Goal: Task Accomplishment & Management: Use online tool/utility

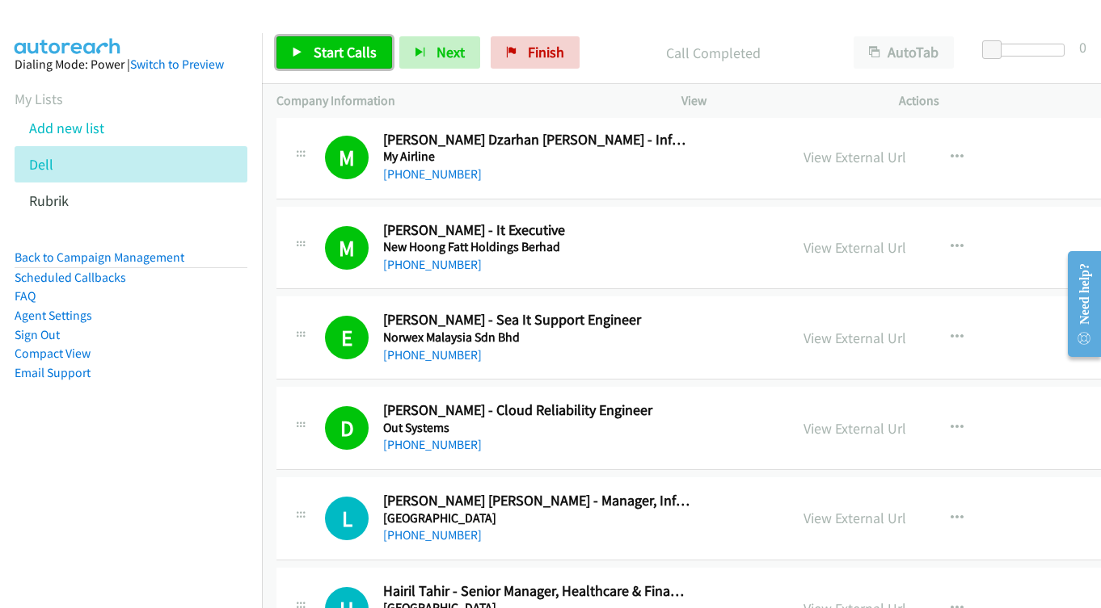
drag, startPoint x: 0, startPoint y: 0, endPoint x: 326, endPoint y: 52, distance: 330.5
click at [326, 53] on span "Start Calls" at bounding box center [345, 52] width 63 height 19
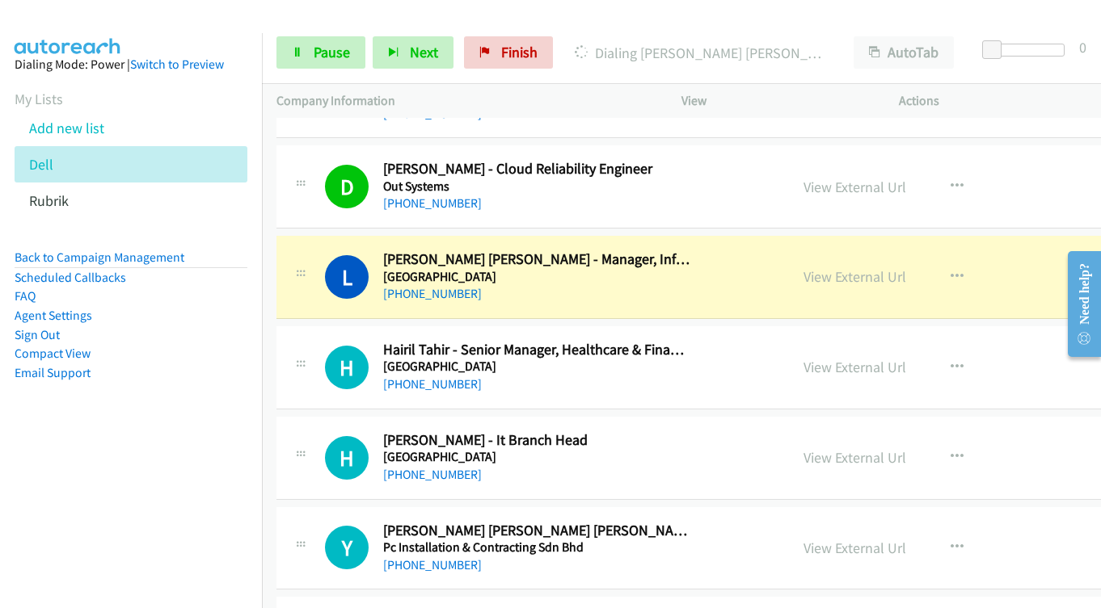
scroll to position [11232, 0]
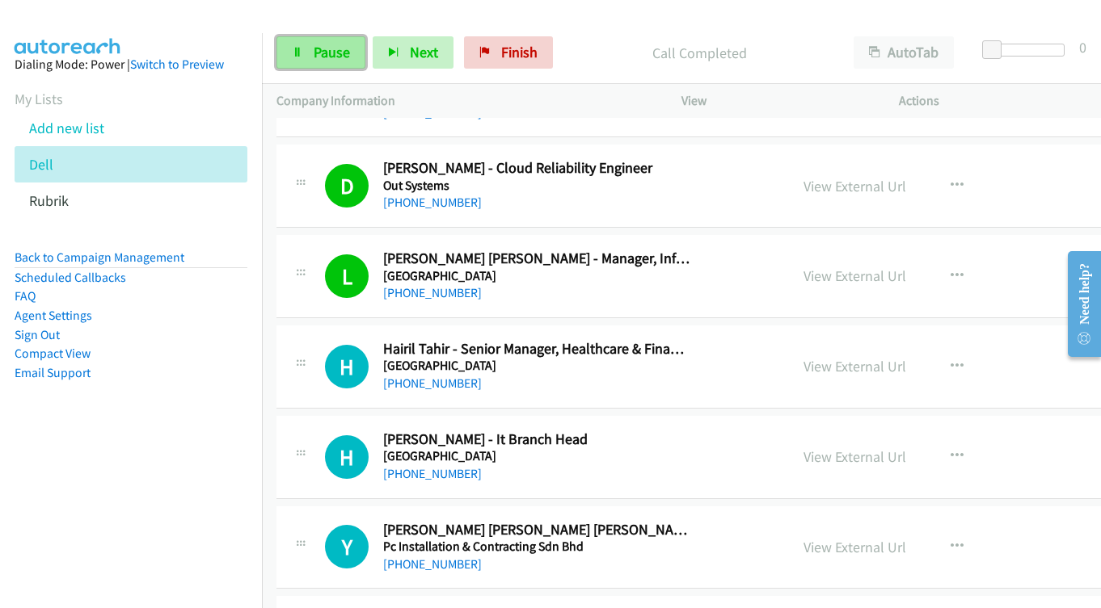
click at [307, 42] on link "Pause" at bounding box center [320, 52] width 89 height 32
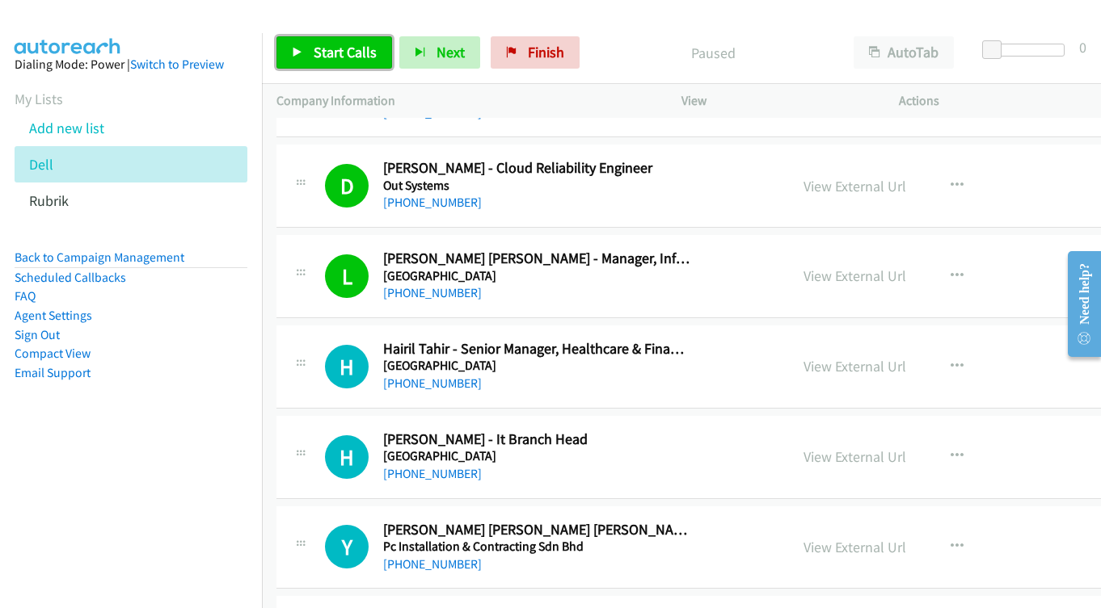
click at [339, 59] on span "Start Calls" at bounding box center [345, 52] width 63 height 19
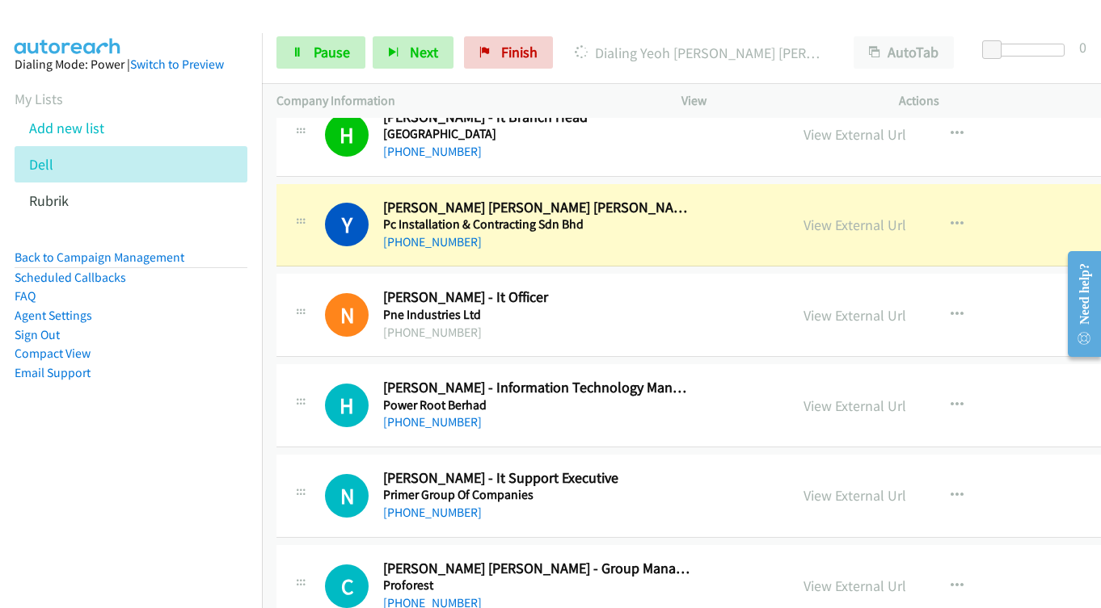
scroll to position [11555, 0]
click at [318, 50] on span "Pause" at bounding box center [332, 52] width 36 height 19
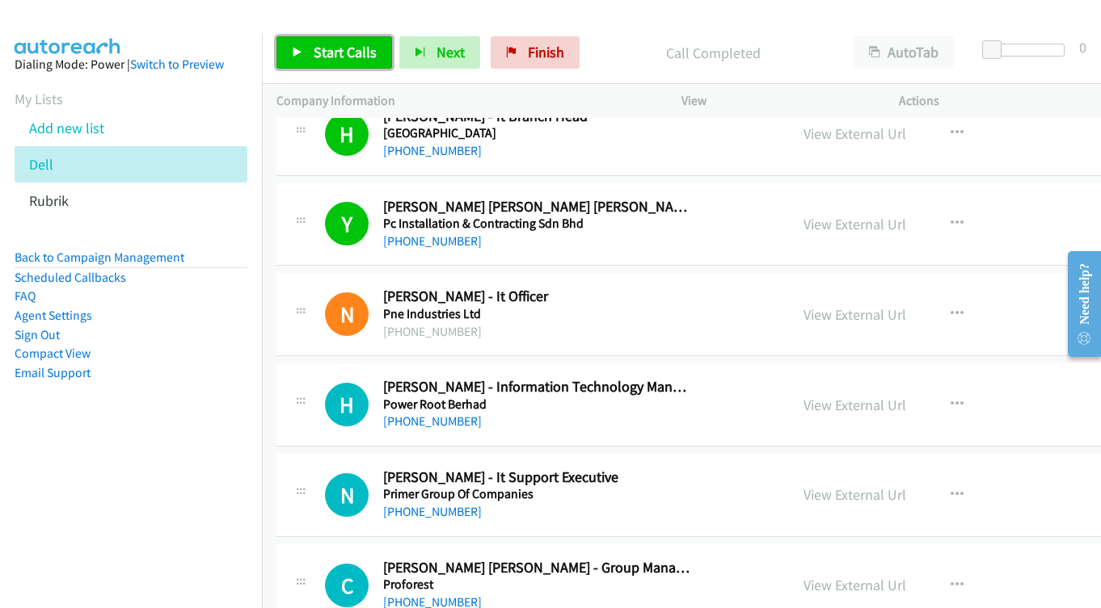
click at [336, 46] on span "Start Calls" at bounding box center [345, 52] width 63 height 19
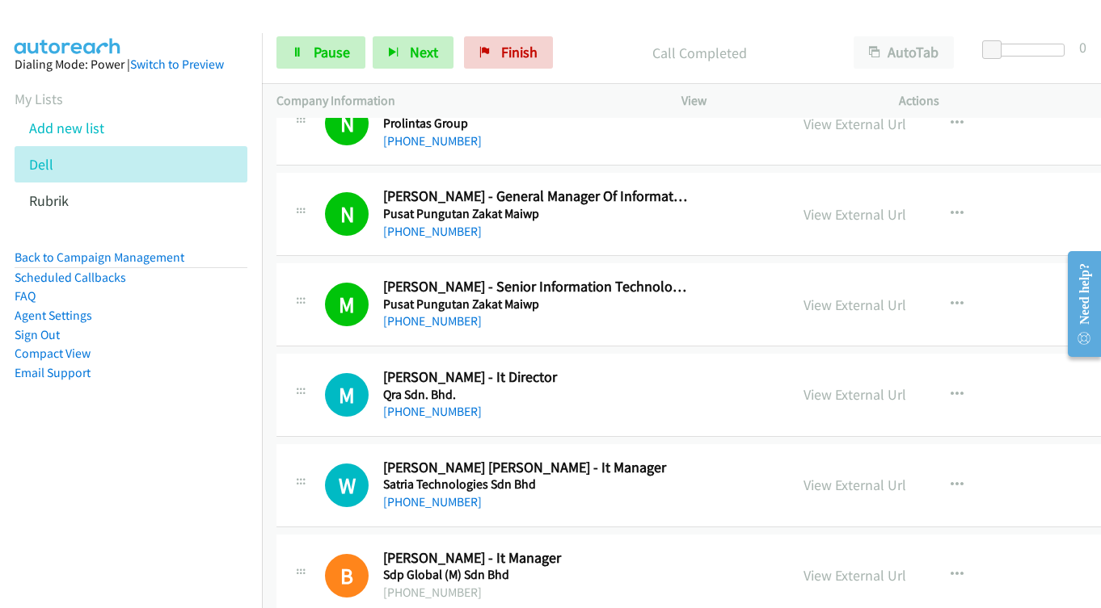
scroll to position [12121, 0]
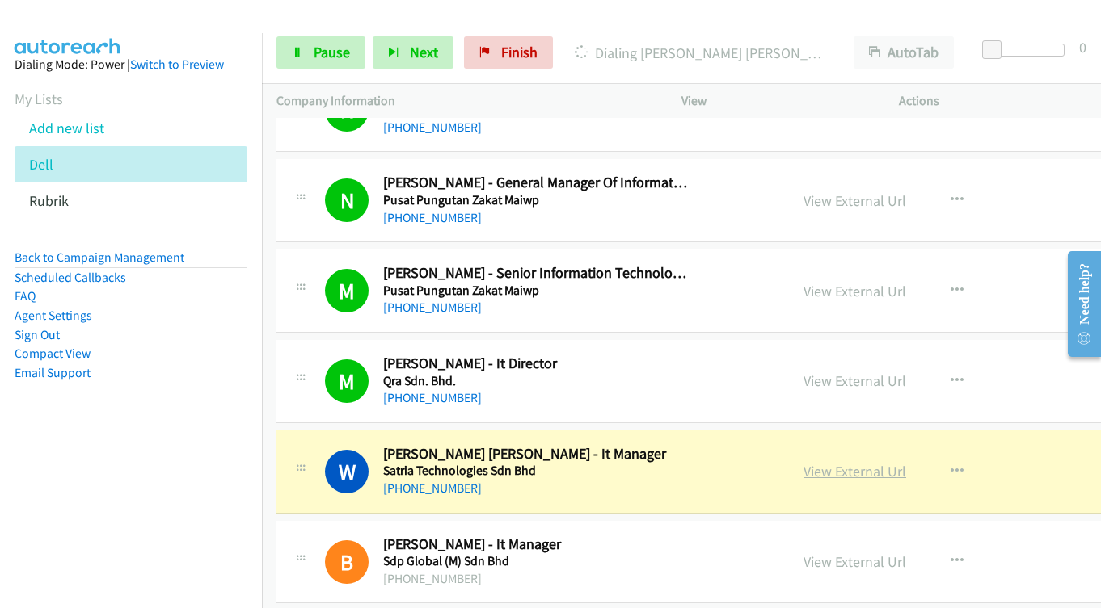
click at [812, 473] on link "View External Url" at bounding box center [854, 471] width 103 height 19
click at [305, 50] on link "Pause" at bounding box center [320, 52] width 89 height 32
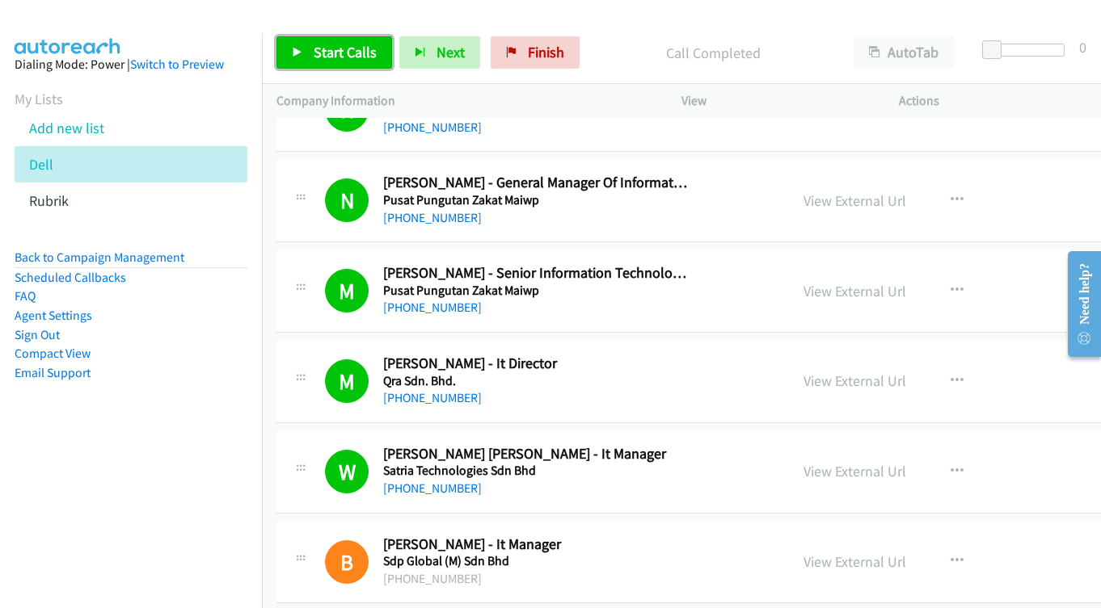
click at [305, 47] on link "Start Calls" at bounding box center [334, 52] width 116 height 32
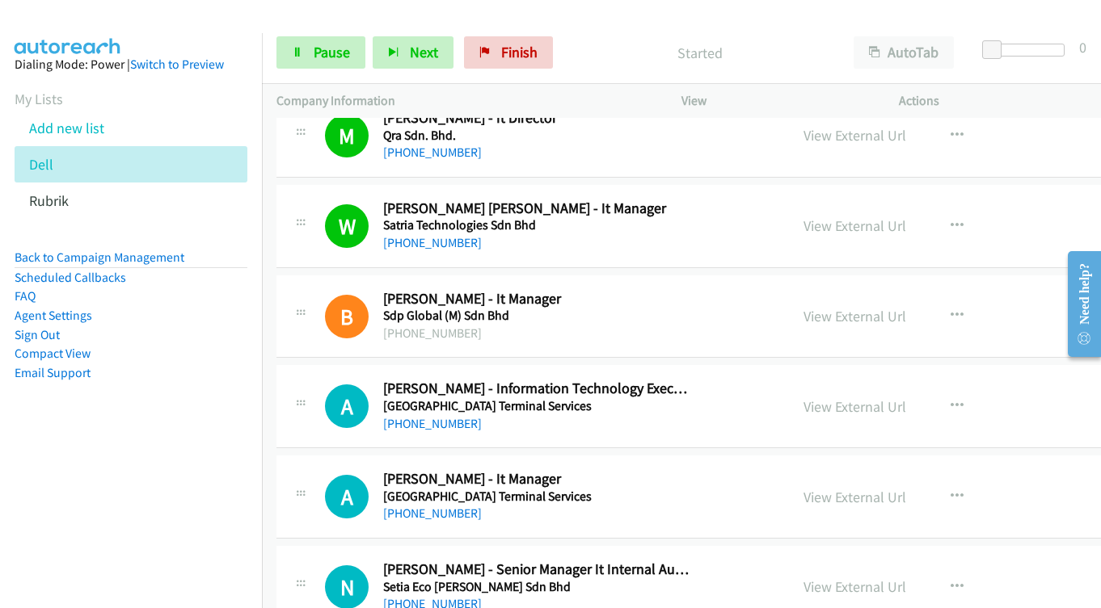
scroll to position [12444, 0]
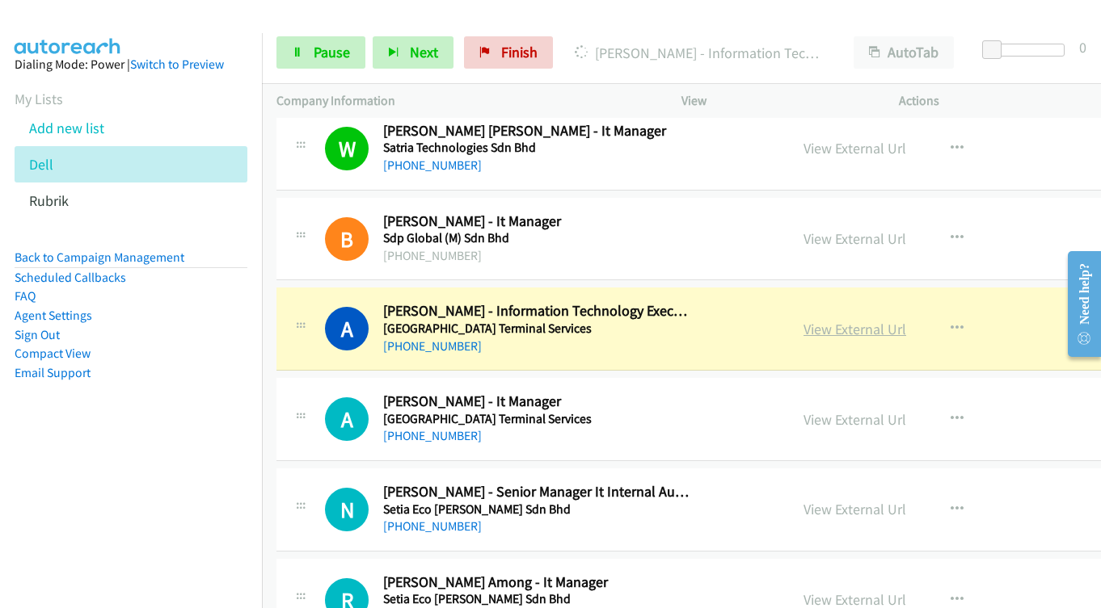
click at [844, 330] on link "View External Url" at bounding box center [854, 329] width 103 height 19
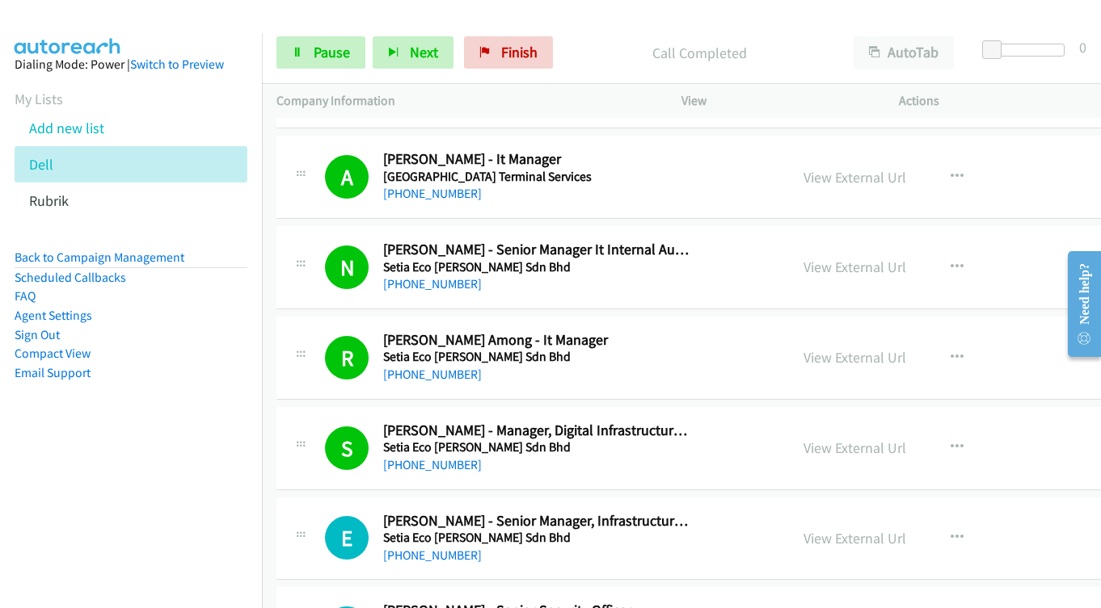
scroll to position [13091, 0]
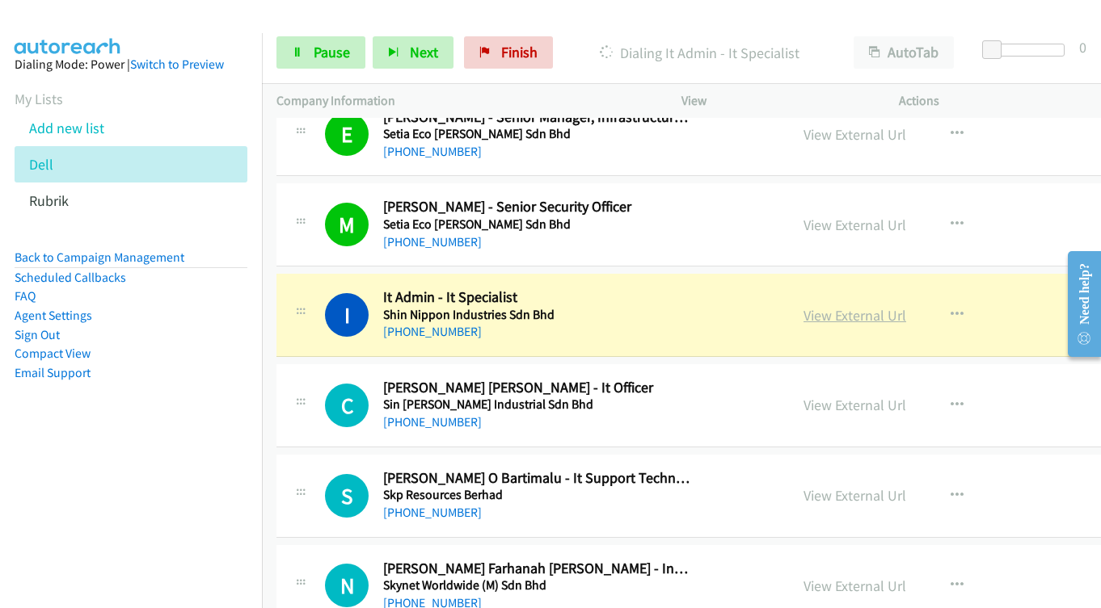
click at [845, 314] on link "View External Url" at bounding box center [854, 315] width 103 height 19
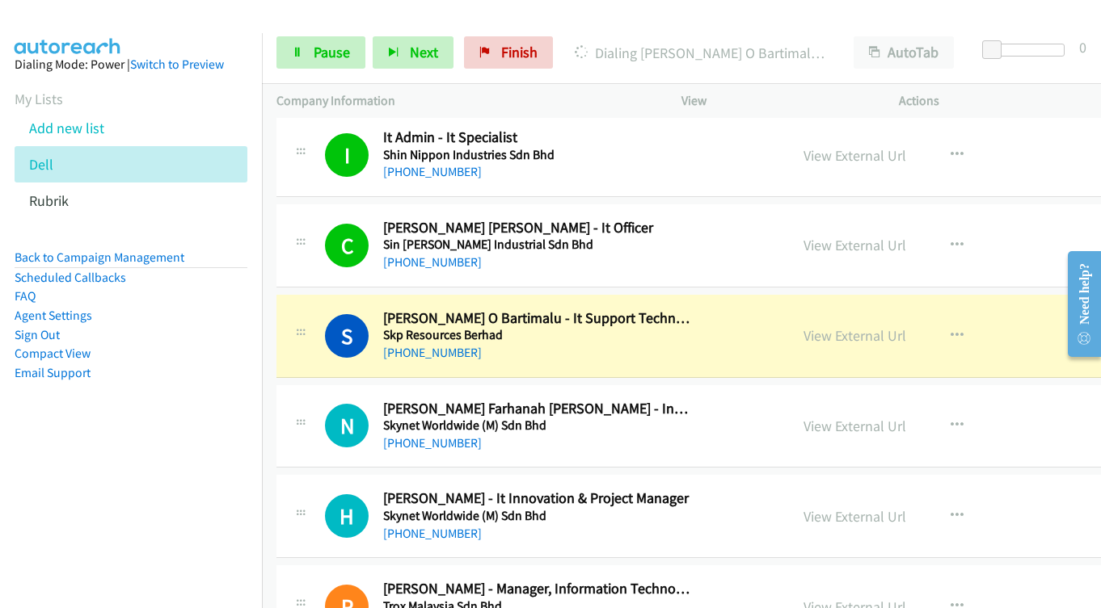
scroll to position [13252, 0]
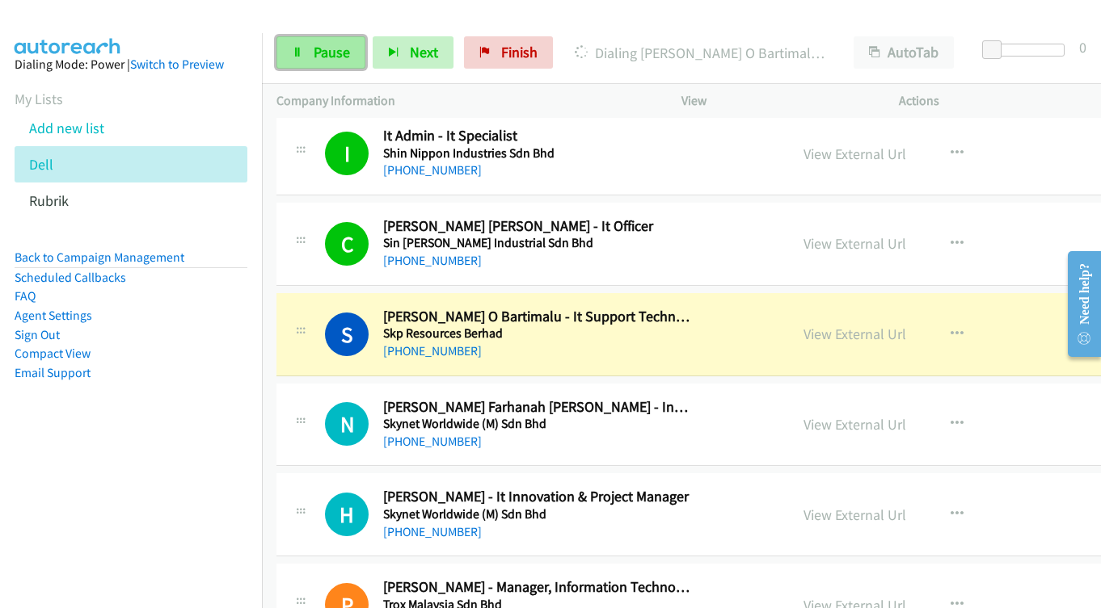
click at [319, 58] on span "Pause" at bounding box center [332, 52] width 36 height 19
